Goal: Navigation & Orientation: Go to known website

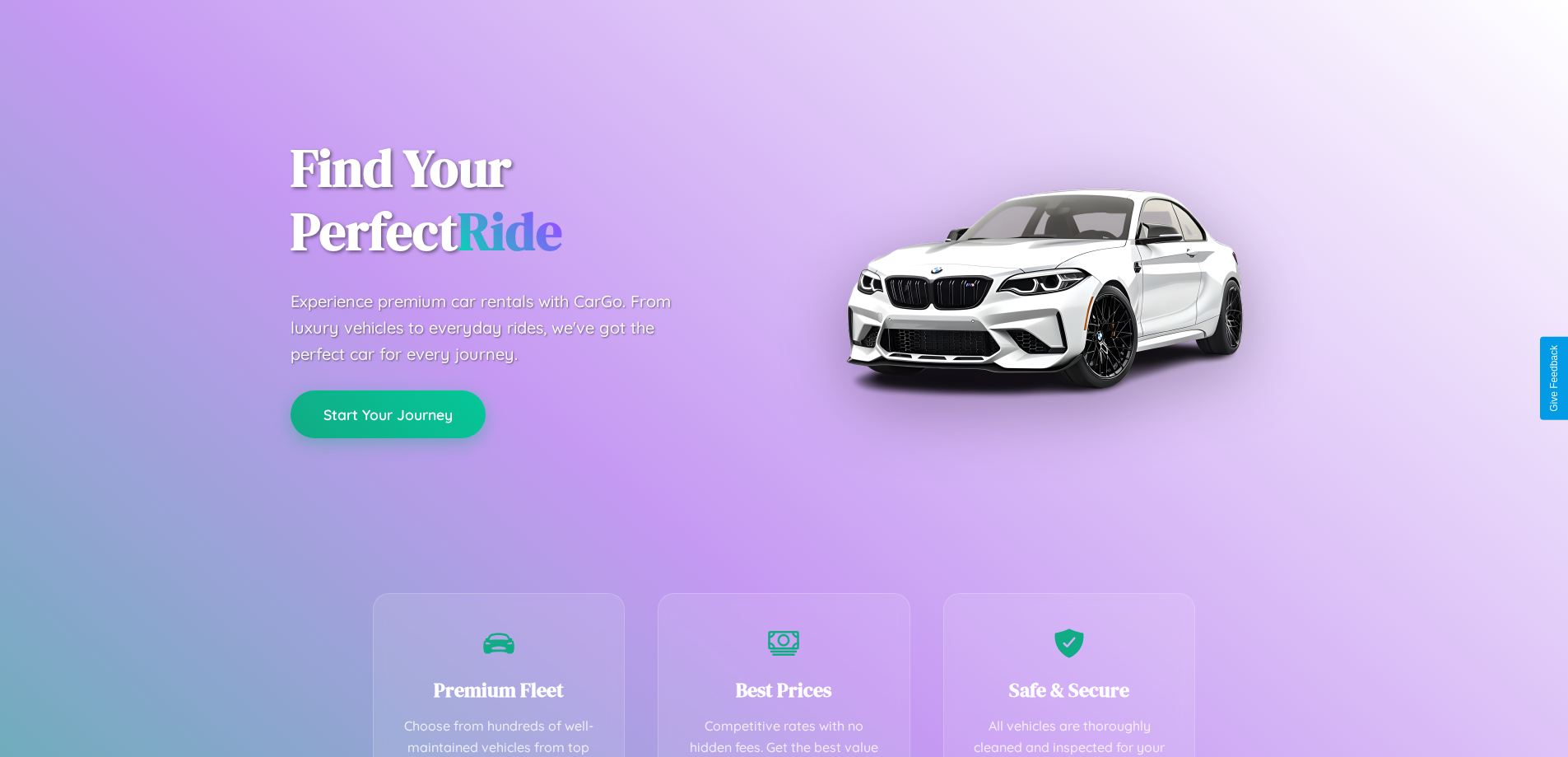
click at [388, 415] on button "Start Your Journey" at bounding box center [388, 414] width 195 height 48
click at [388, 414] on button "Start Your Journey" at bounding box center [388, 414] width 195 height 48
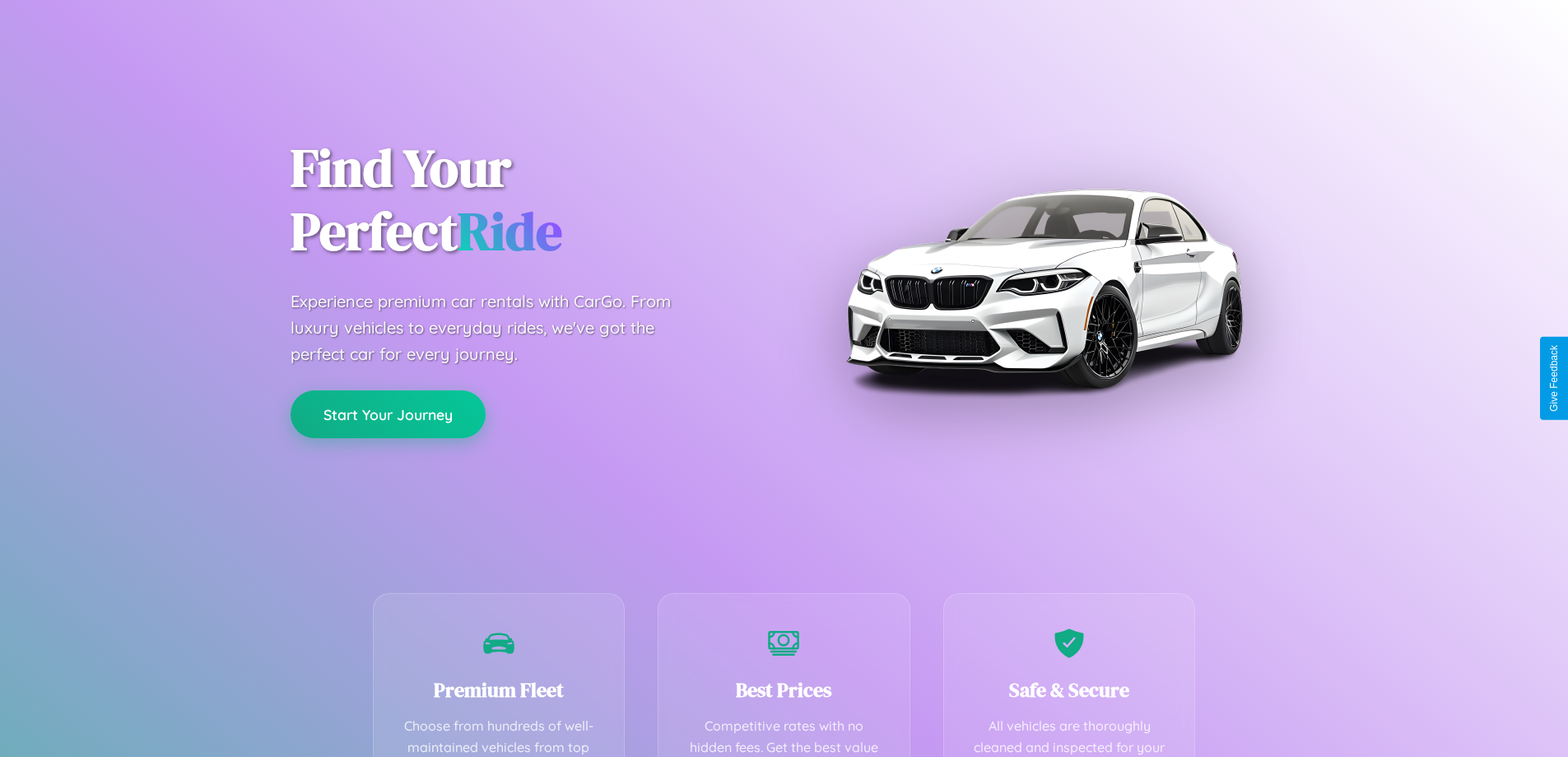
click at [388, 414] on button "Start Your Journey" at bounding box center [388, 414] width 195 height 48
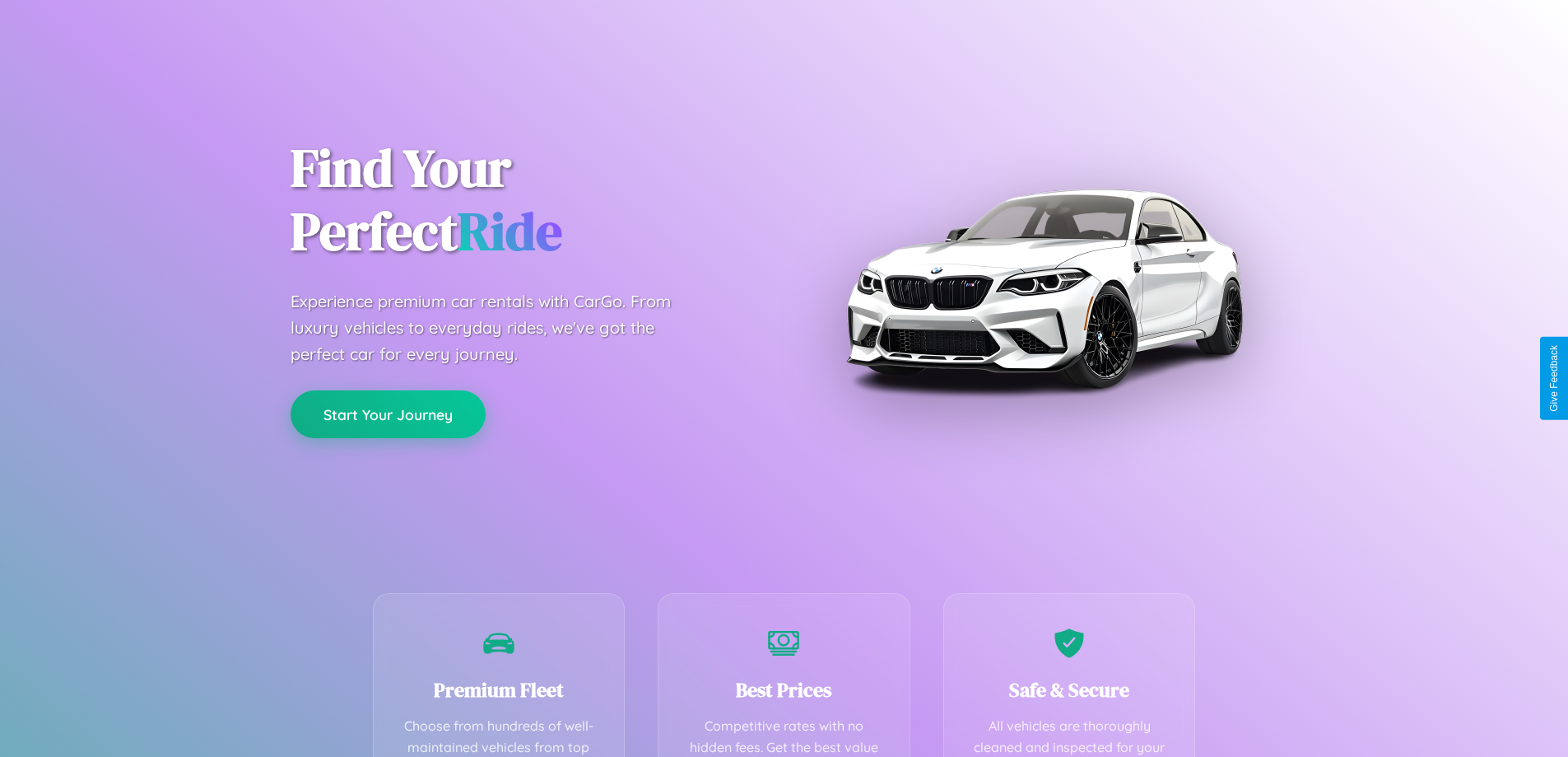
click at [388, 414] on button "Start Your Journey" at bounding box center [388, 414] width 195 height 48
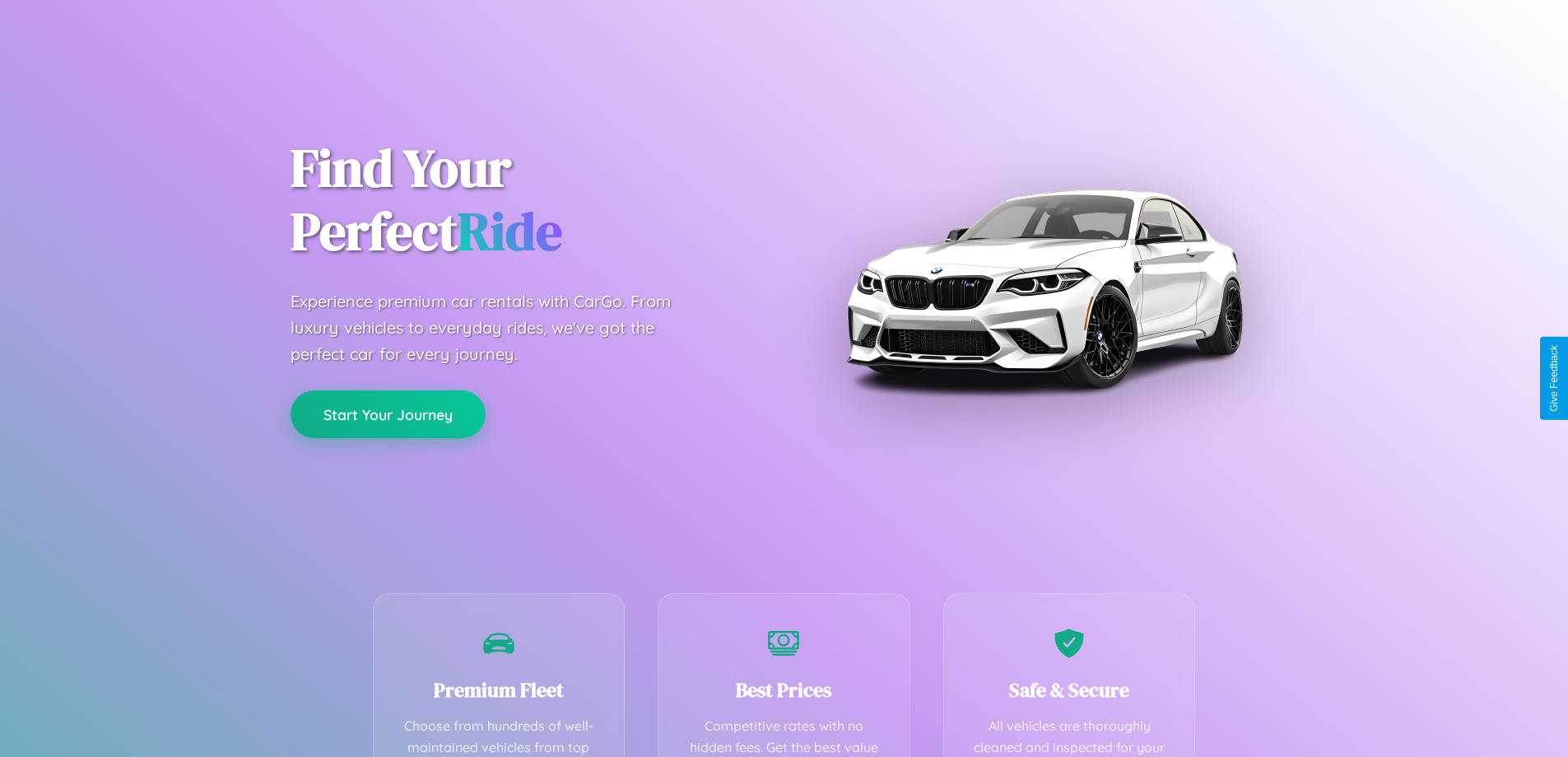
click at [388, 414] on button "Start Your Journey" at bounding box center [388, 414] width 195 height 48
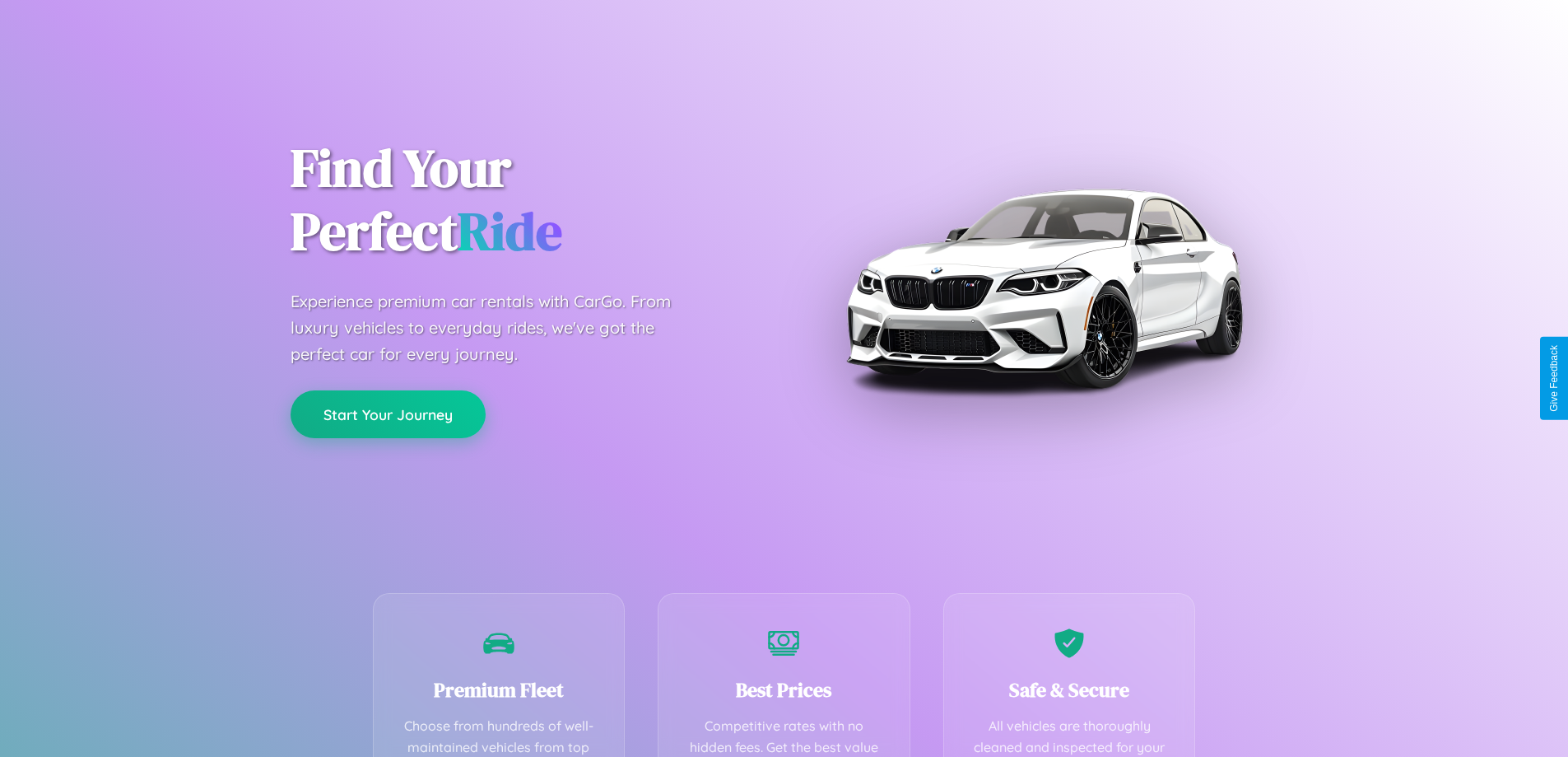
click at [388, 414] on button "Start Your Journey" at bounding box center [388, 414] width 195 height 48
